Goal: Information Seeking & Learning: Learn about a topic

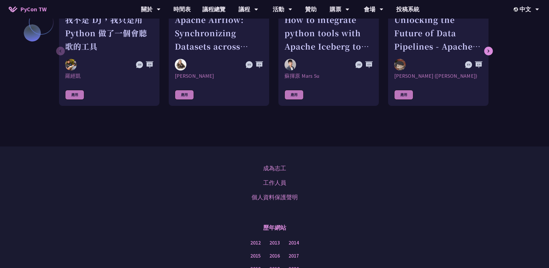
scroll to position [463, 0]
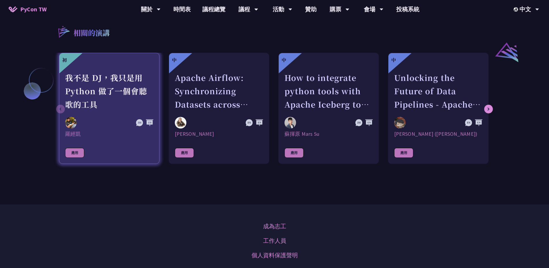
click at [138, 86] on div "我不是 DJ，我只是用 Python 做了一個會聽歌的工具" at bounding box center [109, 91] width 88 height 40
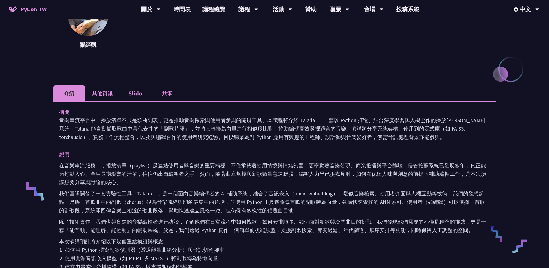
scroll to position [87, 0]
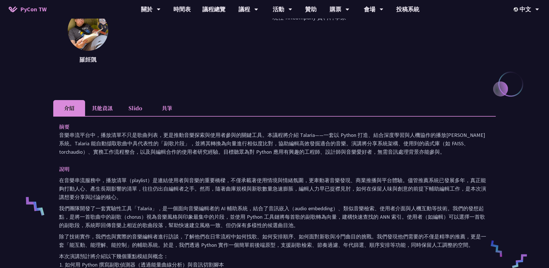
click at [103, 105] on li "其他資訊" at bounding box center [102, 108] width 34 height 16
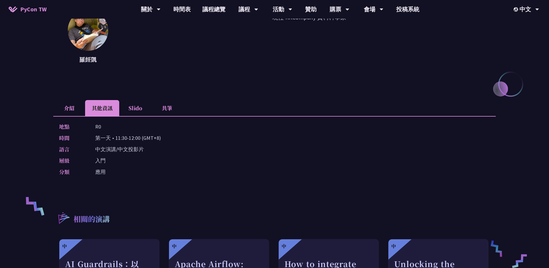
click at [127, 105] on li "Slido" at bounding box center [135, 108] width 32 height 16
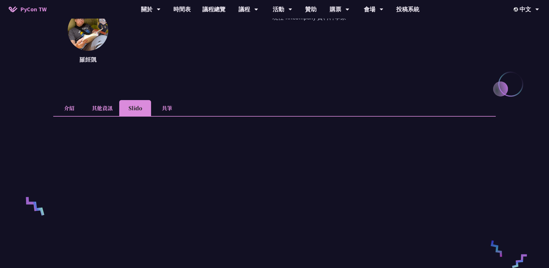
click at [164, 107] on li "共筆" at bounding box center [167, 108] width 32 height 16
click at [68, 109] on li "介紹" at bounding box center [69, 108] width 32 height 16
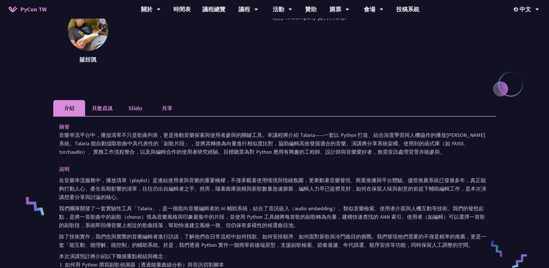
click at [170, 103] on li "共筆" at bounding box center [167, 108] width 32 height 16
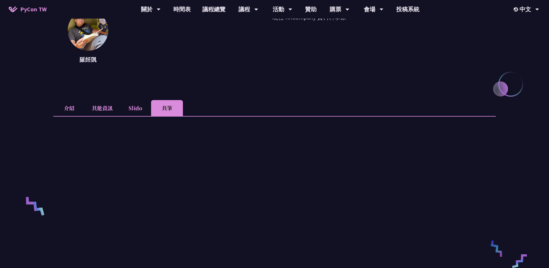
click at [67, 108] on li "介紹" at bounding box center [69, 108] width 32 height 16
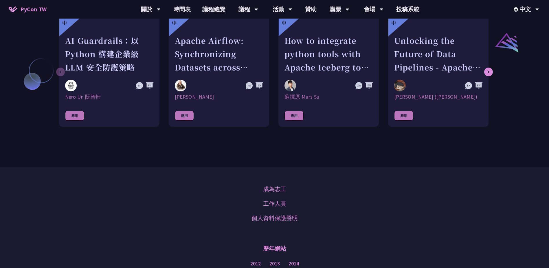
scroll to position [405, 0]
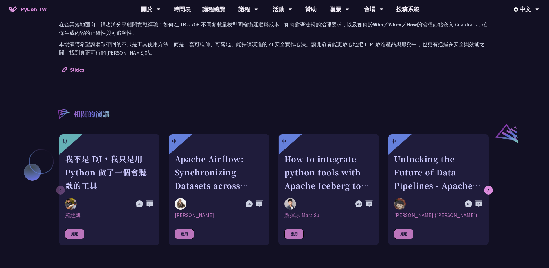
scroll to position [434, 0]
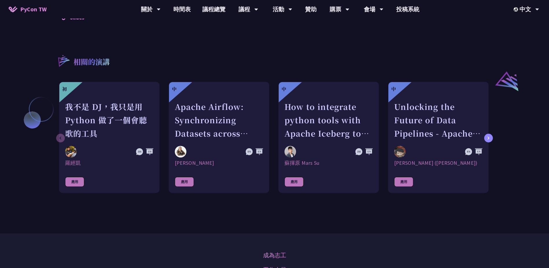
click at [489, 136] on icon at bounding box center [489, 137] width 2 height 3
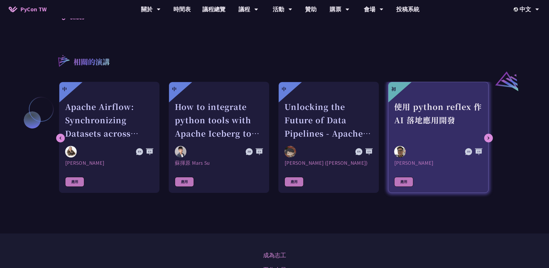
click at [434, 118] on div "使用 python reflex 作 AI 落地應用開發" at bounding box center [438, 120] width 88 height 40
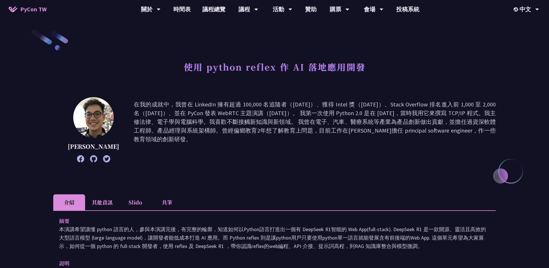
drag, startPoint x: 356, startPoint y: 120, endPoint x: 481, endPoint y: 130, distance: 125.2
click at [481, 130] on p "在我的成就中，我曾在 LinkedIn 擁有超過 100,000 名追隨者（2017 年）、獲得 Intel 獎（2018 年）、Stack Overflow…" at bounding box center [315, 129] width 362 height 59
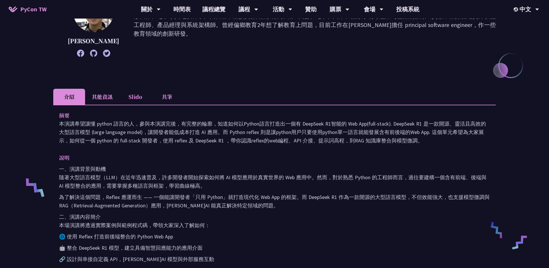
scroll to position [174, 0]
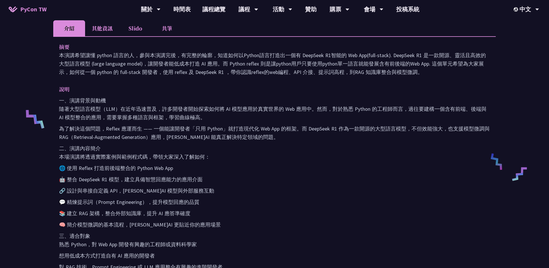
click at [113, 29] on li "其他資訊" at bounding box center [102, 28] width 34 height 16
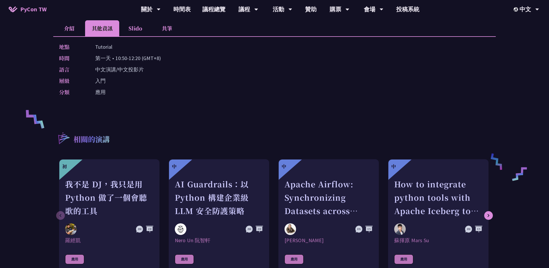
click at [132, 30] on li "Slido" at bounding box center [135, 28] width 32 height 16
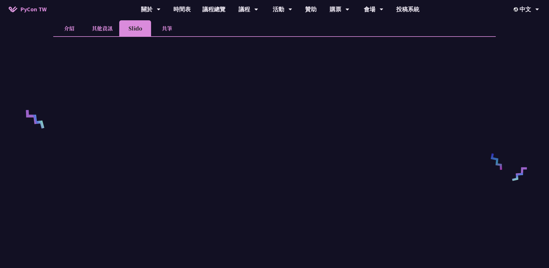
click at [110, 30] on li "其他資訊" at bounding box center [102, 28] width 34 height 16
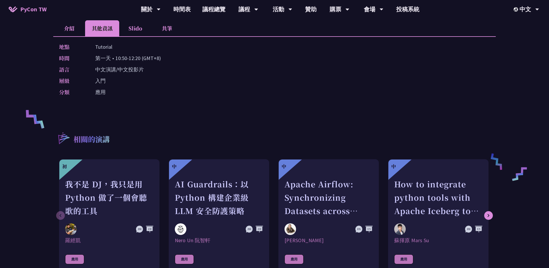
scroll to position [432, 0]
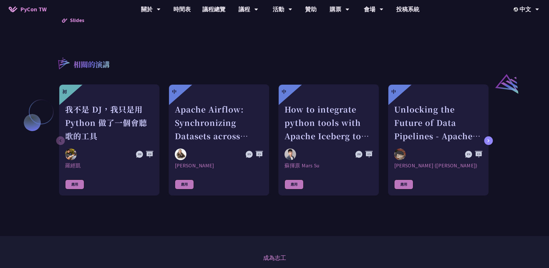
click at [491, 136] on div at bounding box center [488, 140] width 9 height 9
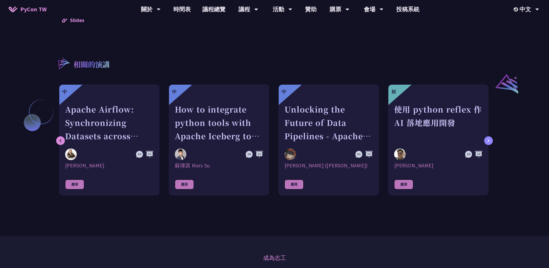
click at [491, 136] on div at bounding box center [488, 140] width 9 height 9
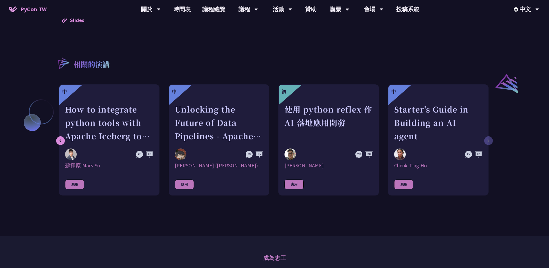
click at [491, 134] on div "初 我不是 DJ，我只是用 Python 做了一個會聽歌的工具 羅經凱 應用 中 Apache Airflow: Synchronizing Datasets…" at bounding box center [274, 142] width 443 height 117
click at [490, 133] on div "初 我不是 DJ，我只是用 Python 做了一個會聽歌的工具 羅經凱 應用 中 Apache Airflow: Synchronizing Datasets…" at bounding box center [274, 142] width 443 height 117
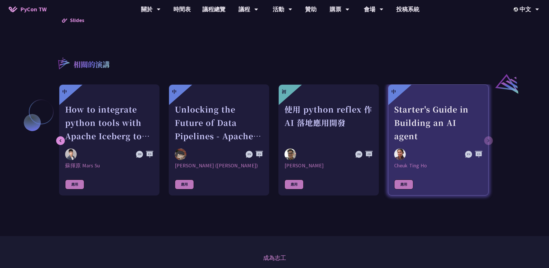
click at [438, 152] on link "中 Starter's Guide in Building an AI agent Cheuk Ting Ho 應用" at bounding box center [438, 139] width 100 height 111
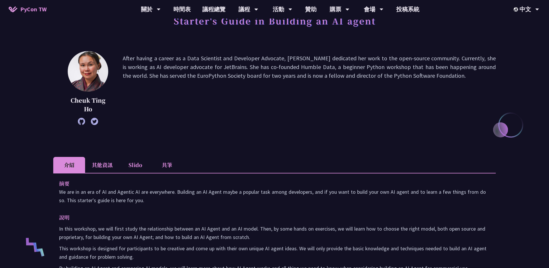
scroll to position [145, 0]
